Goal: Transaction & Acquisition: Purchase product/service

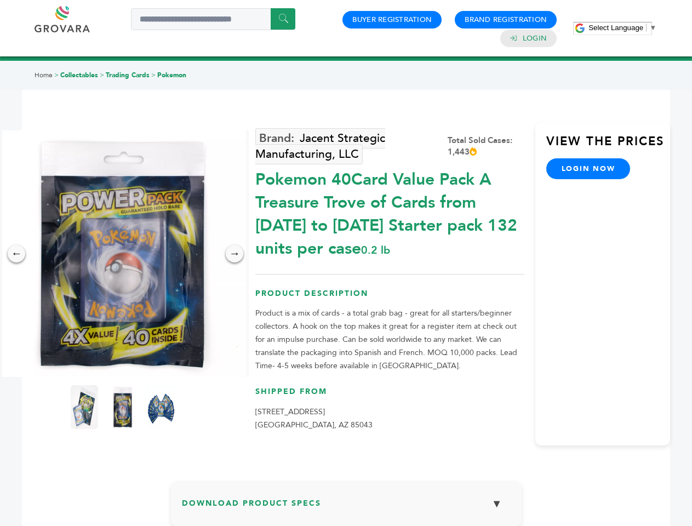
click at [622, 27] on span "Select Language" at bounding box center [615, 28] width 55 height 8
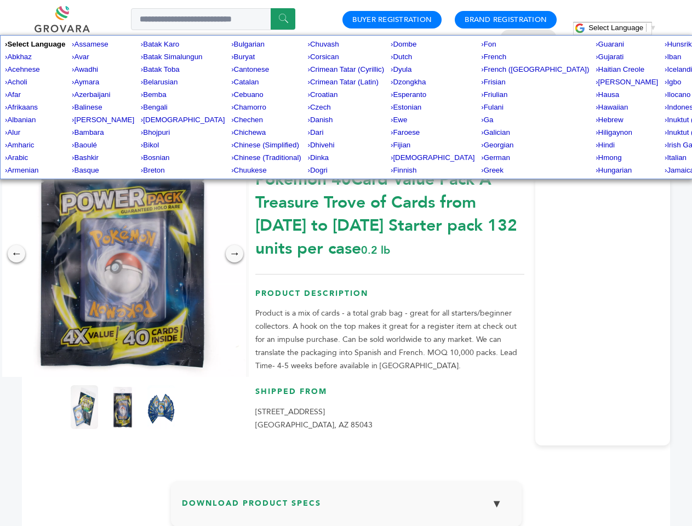
click at [123, 254] on img at bounding box center [122, 253] width 247 height 247
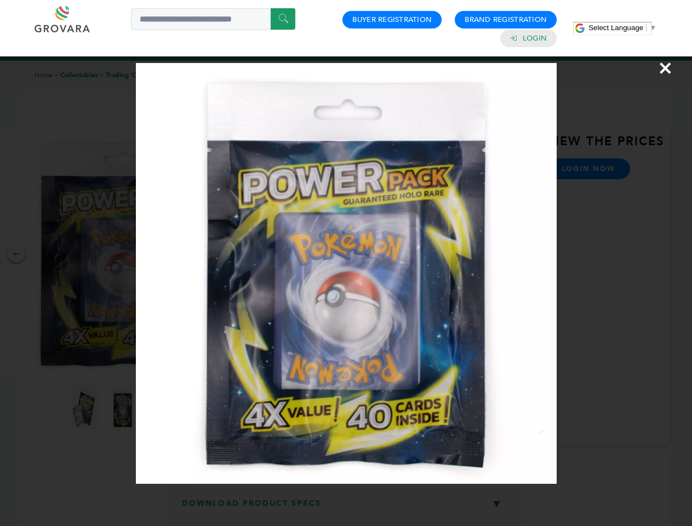
click at [16, 254] on div "×" at bounding box center [346, 263] width 692 height 526
click at [234, 254] on div "→" at bounding box center [235, 254] width 18 height 18
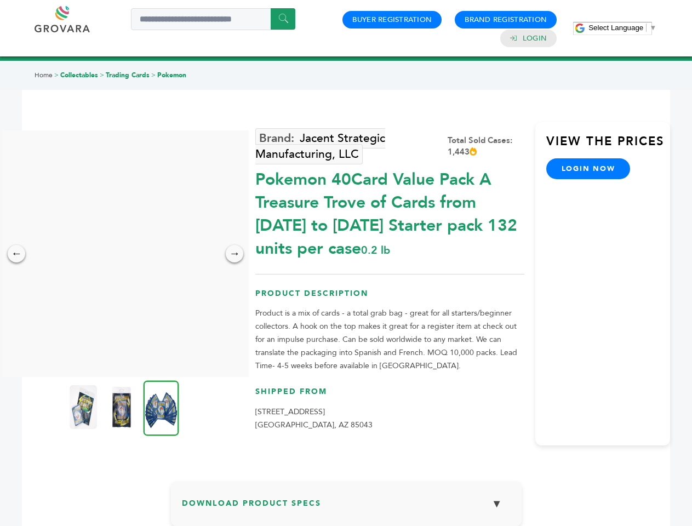
click at [84, 407] on img at bounding box center [83, 407] width 27 height 44
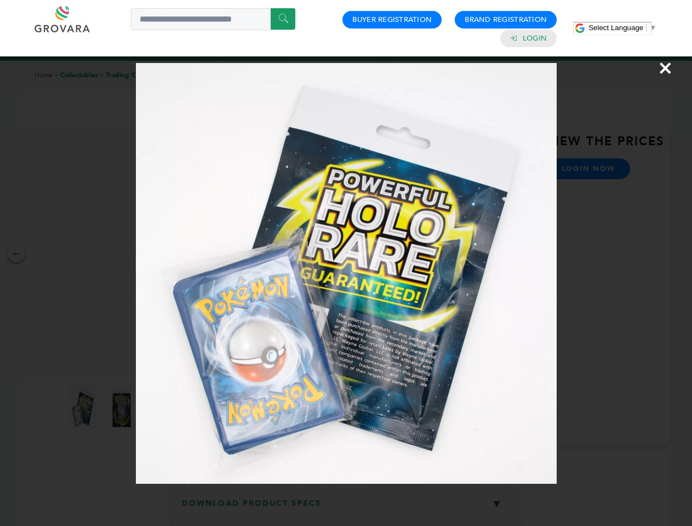
click at [123, 407] on div "×" at bounding box center [346, 263] width 692 height 526
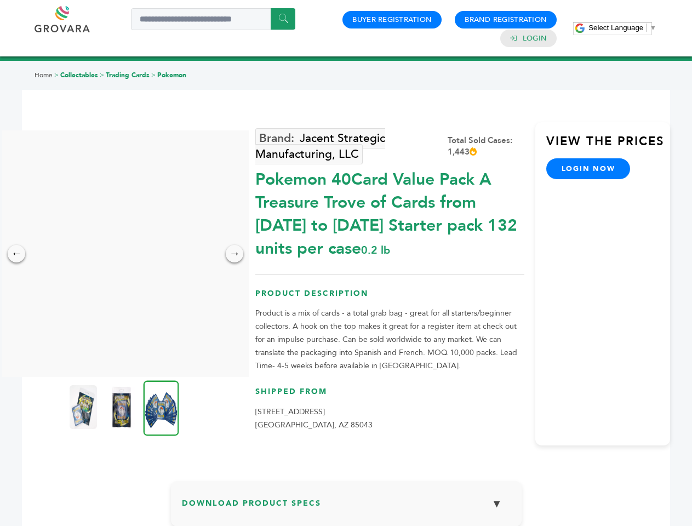
click at [161, 407] on img at bounding box center [162, 407] width 36 height 55
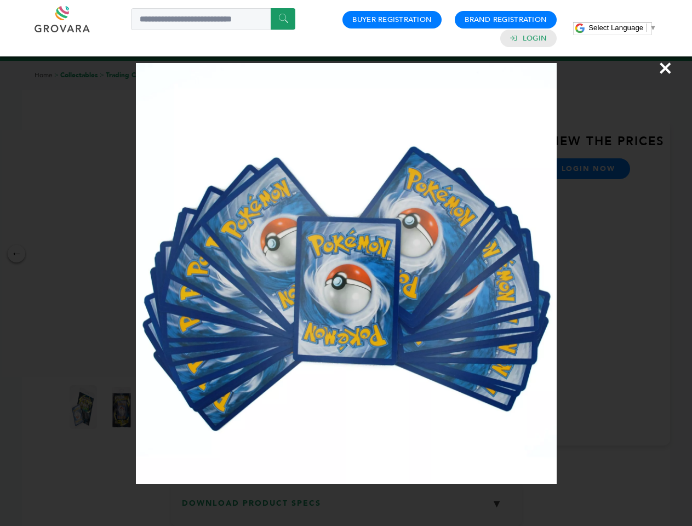
click at [346, 508] on div "×" at bounding box center [346, 263] width 692 height 526
